Goal: Find specific page/section: Find specific page/section

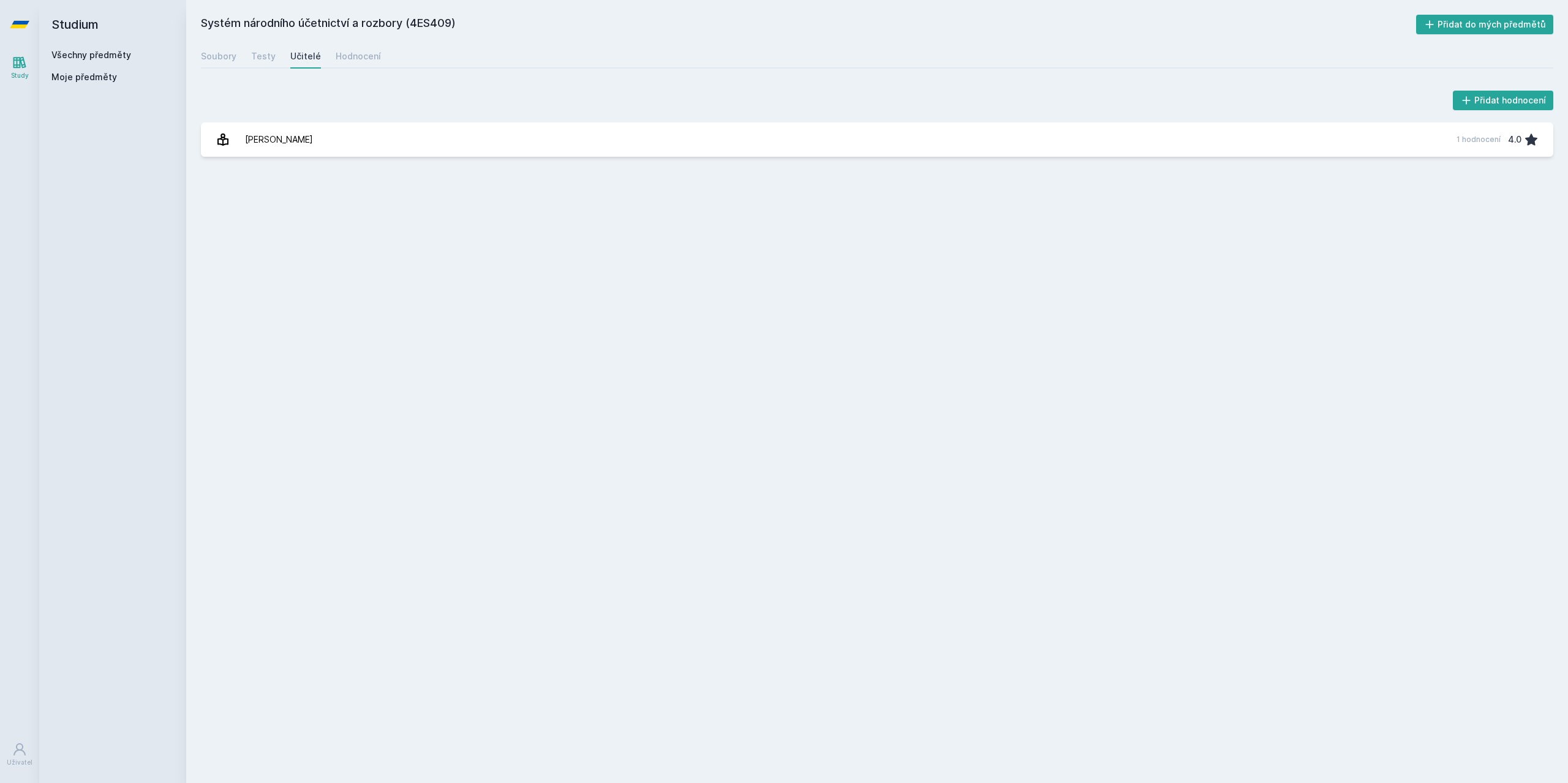
click at [76, 76] on span "Moje předměty" at bounding box center [84, 77] width 66 height 12
click at [84, 61] on div "Všechny předměty Moje předměty" at bounding box center [113, 68] width 123 height 39
click at [85, 52] on link "Všechny předměty" at bounding box center [91, 55] width 80 height 11
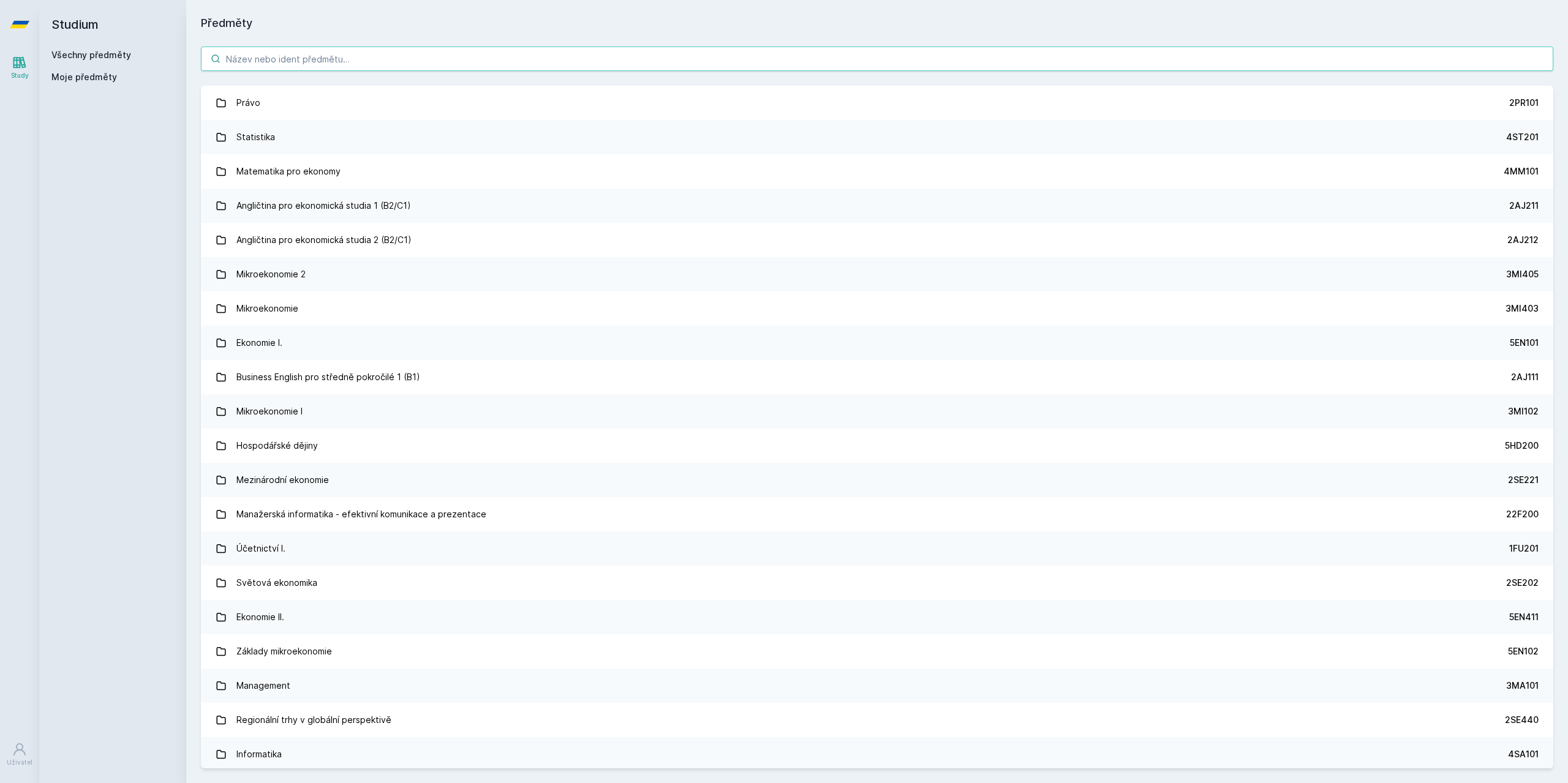
click at [365, 63] on input "search" at bounding box center [877, 59] width 1352 height 25
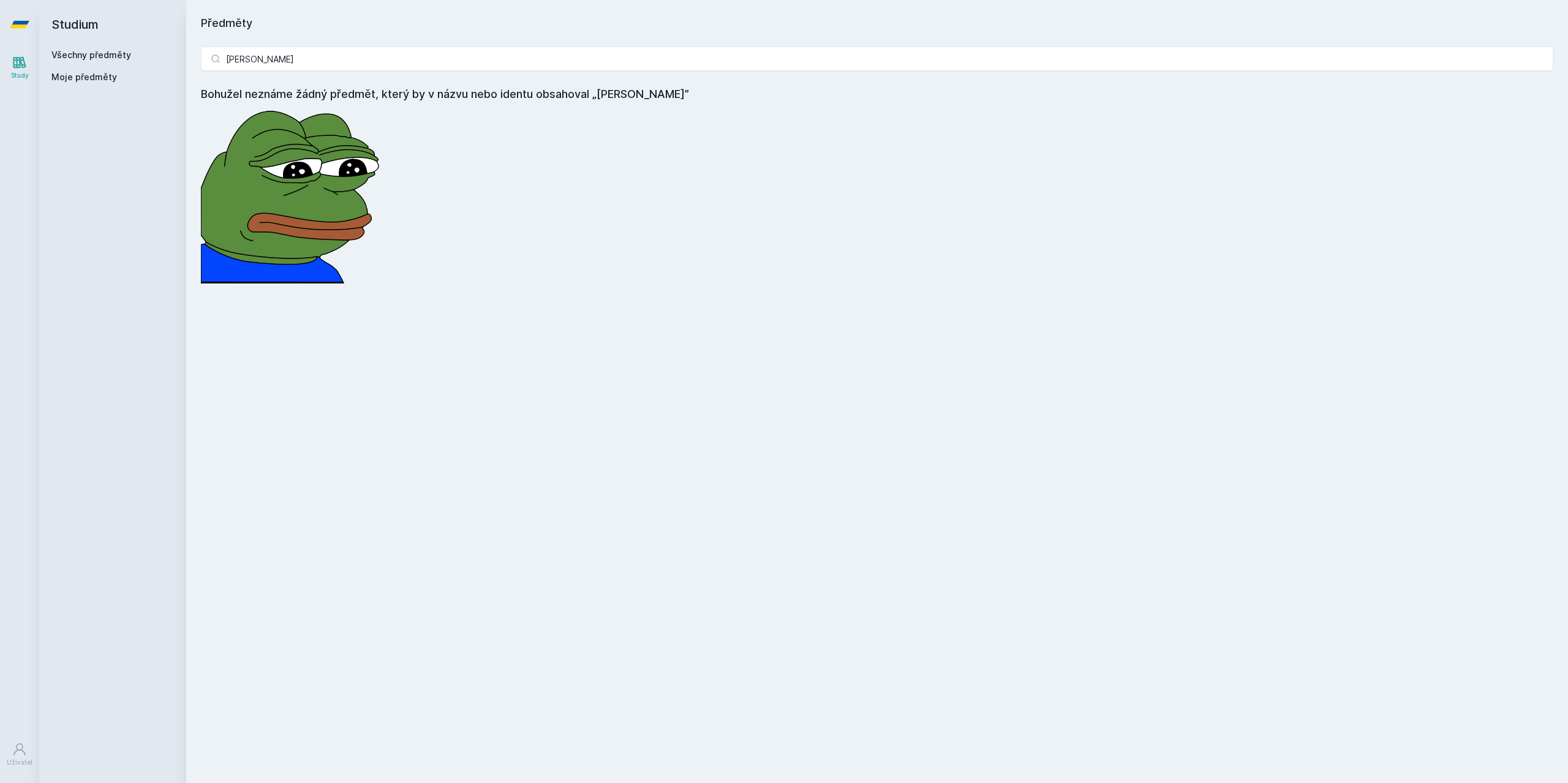
click at [26, 18] on icon at bounding box center [20, 24] width 20 height 49
click at [63, 73] on span "Moje předměty" at bounding box center [84, 77] width 66 height 12
click at [65, 73] on span "Moje předměty" at bounding box center [84, 77] width 66 height 12
click at [80, 55] on link "Všechny předměty" at bounding box center [91, 55] width 80 height 11
click at [304, 57] on input "[PERSON_NAME]" at bounding box center [877, 59] width 1352 height 25
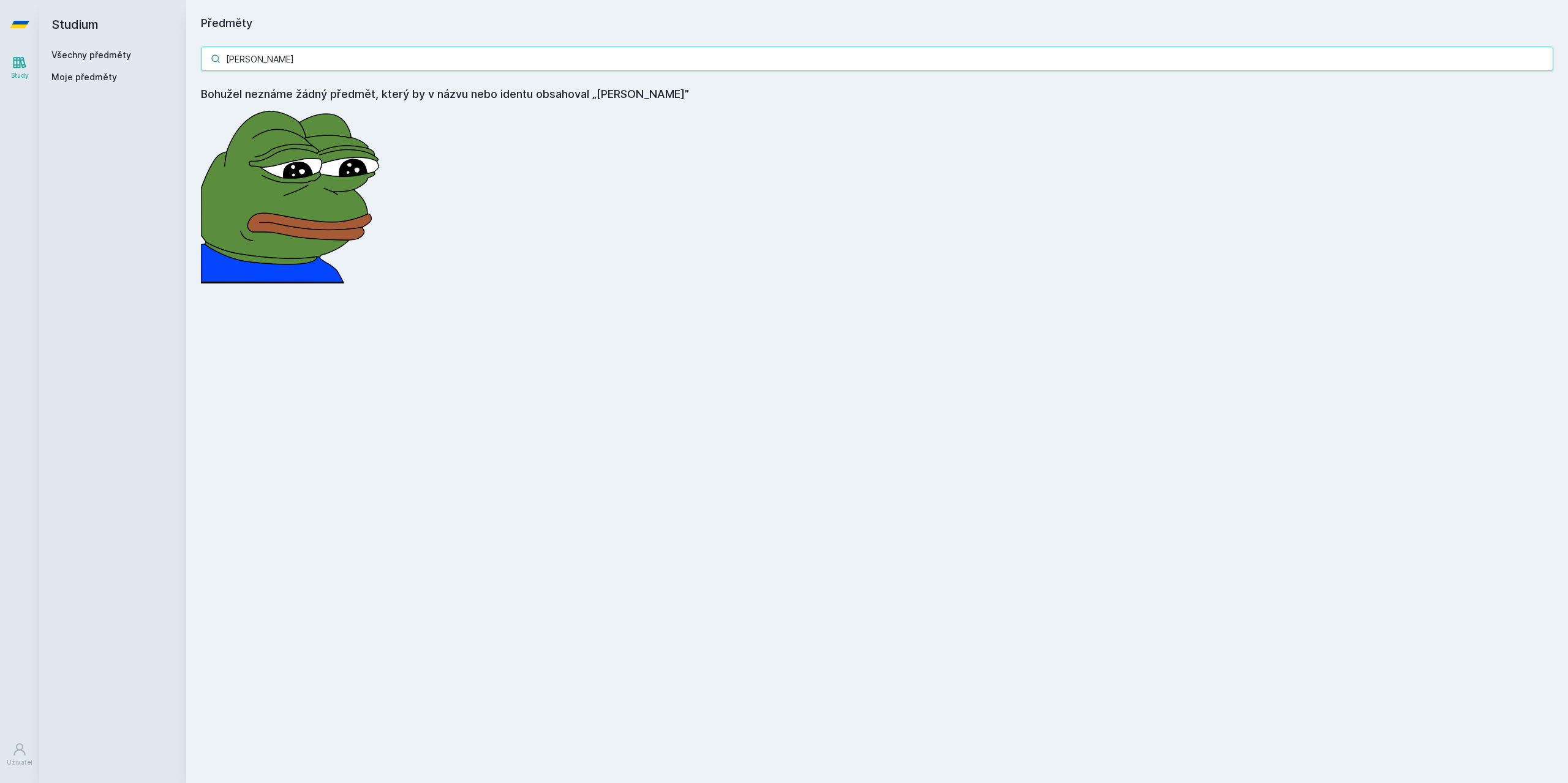
click at [304, 57] on input "[PERSON_NAME]" at bounding box center [877, 59] width 1352 height 25
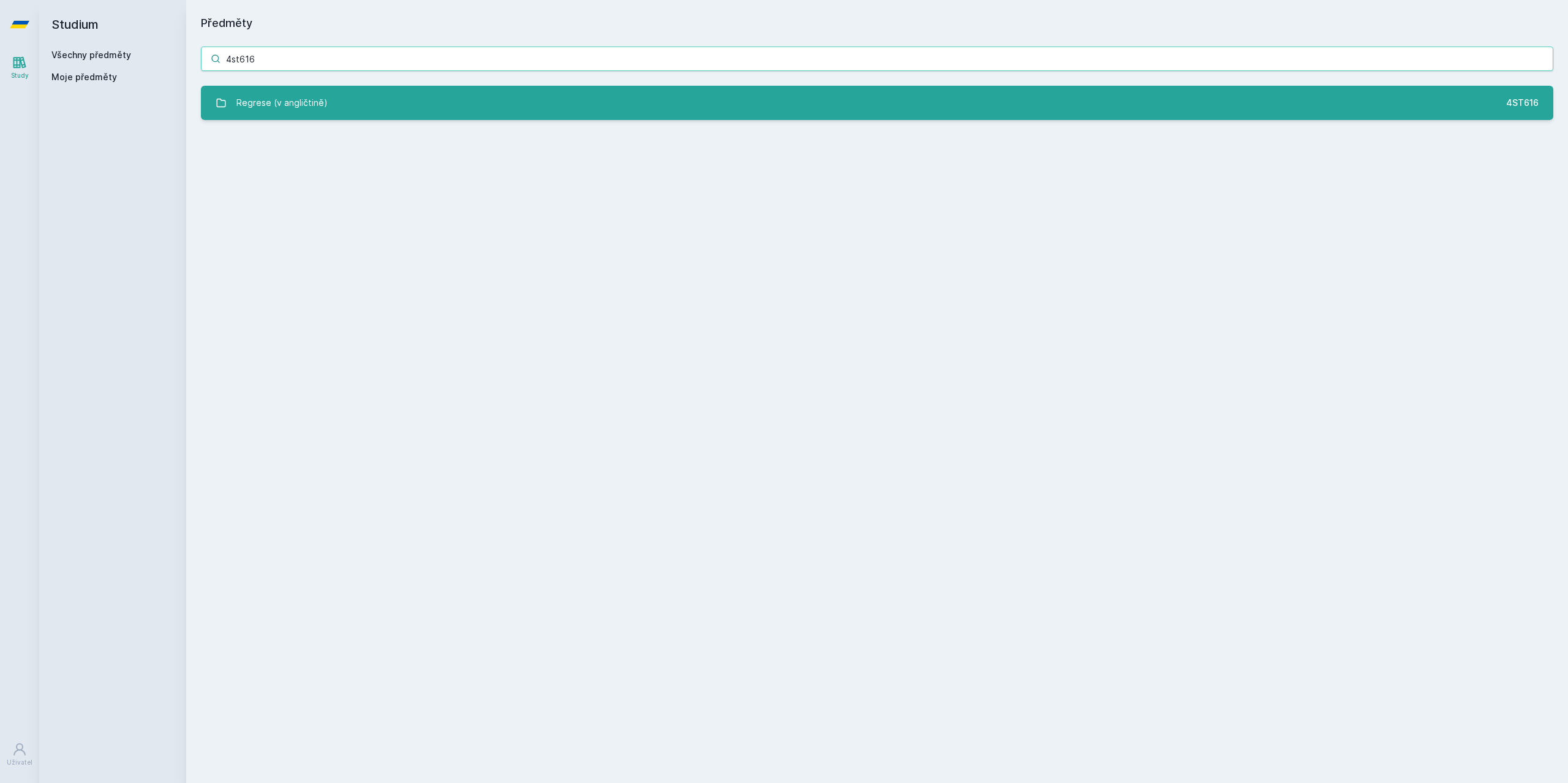
type input "4st616"
click at [393, 88] on link "Regrese (v angličtině) 4ST616" at bounding box center [877, 102] width 1352 height 34
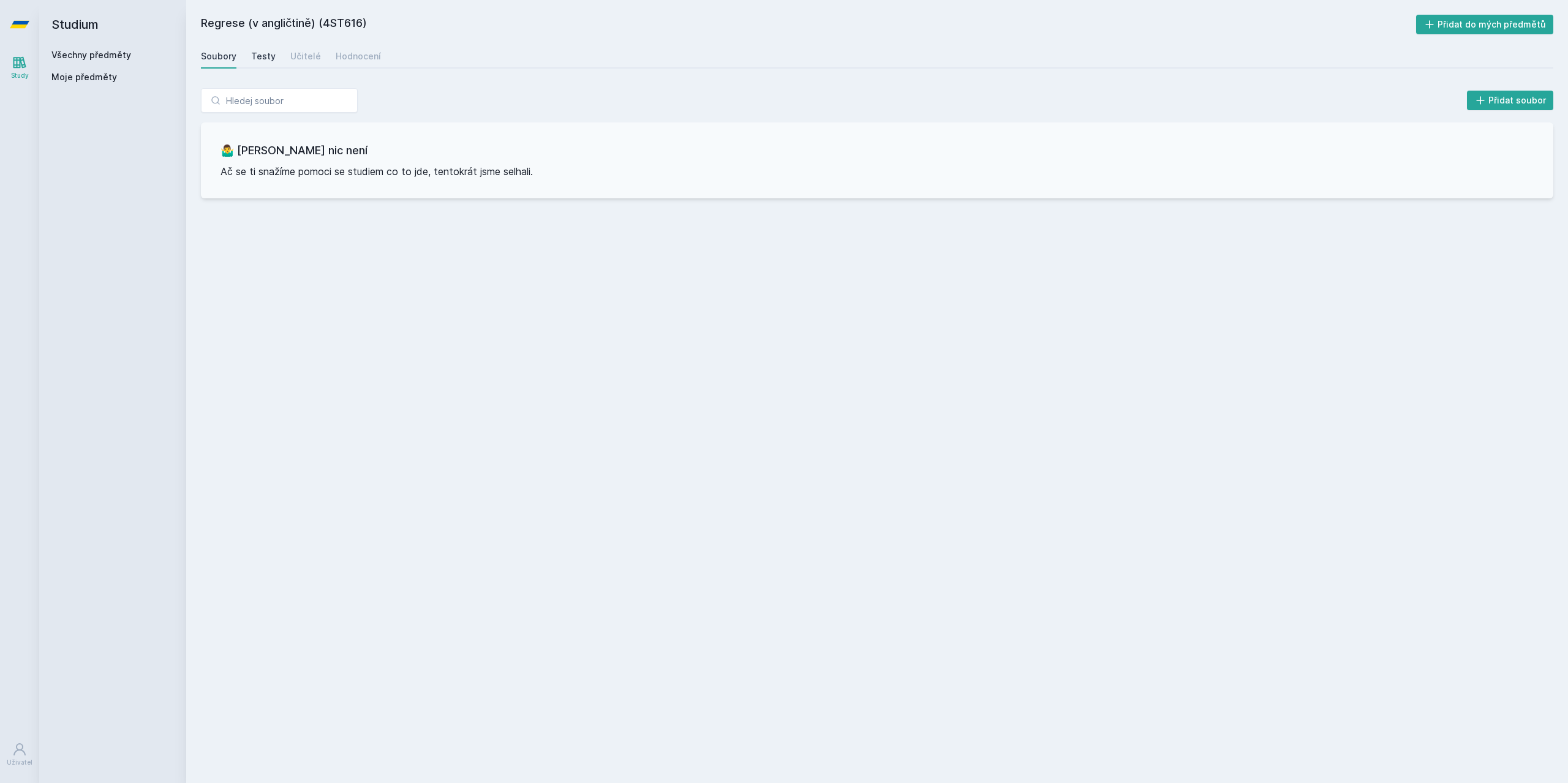
click at [254, 61] on div "Testy" at bounding box center [264, 56] width 25 height 12
click at [301, 60] on div "Učitelé" at bounding box center [305, 56] width 31 height 12
click at [354, 56] on div "Hodnocení" at bounding box center [358, 56] width 46 height 12
